Goal: Navigation & Orientation: Find specific page/section

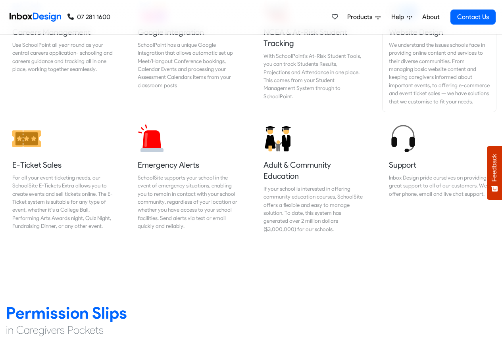
scroll to position [904, 0]
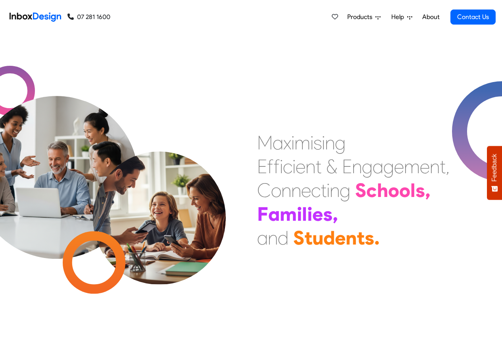
click at [358, 17] on span "Products" at bounding box center [361, 17] width 28 height 10
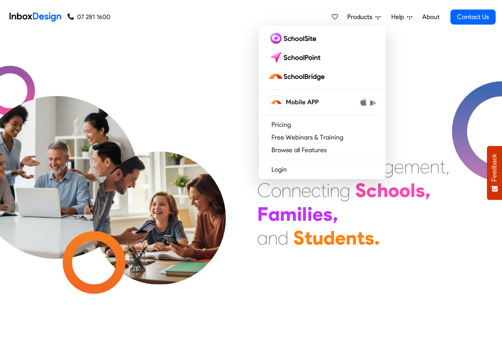
click at [430, 17] on link "About" at bounding box center [430, 17] width 22 height 16
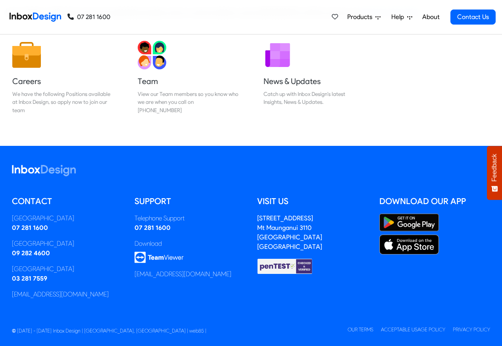
scroll to position [132, 0]
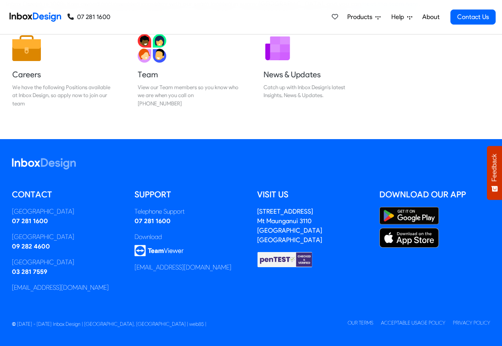
click at [39, 16] on img at bounding box center [36, 17] width 52 height 16
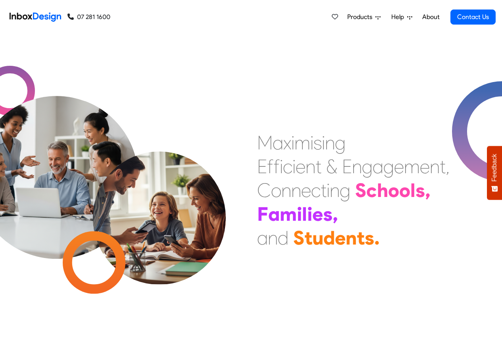
click at [428, 17] on link "About" at bounding box center [430, 17] width 22 height 16
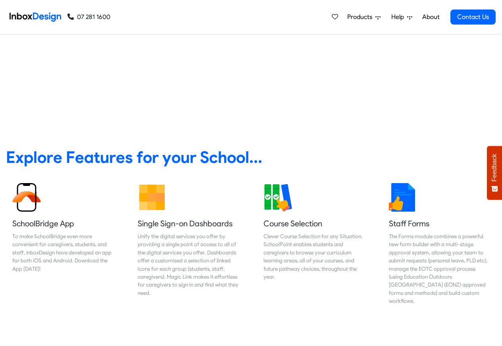
scroll to position [143, 0]
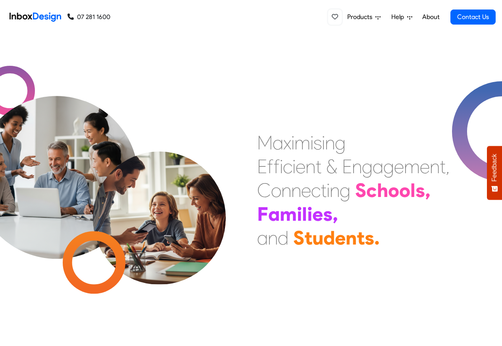
click at [334, 16] on icon at bounding box center [334, 16] width 6 height 6
